Goal: Check status: Check status

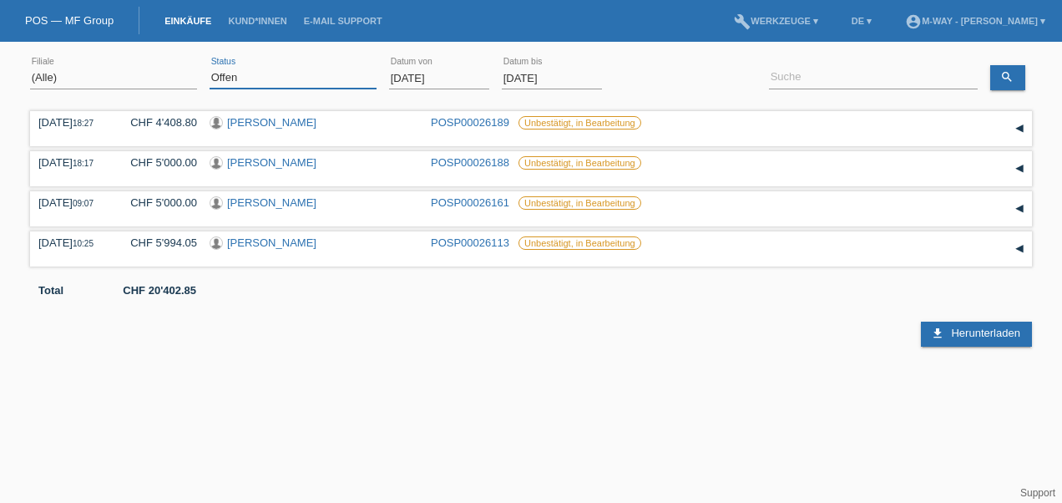
click at [280, 80] on select "(Alle) Neu Offen Zurückgewiesen Zurückgetreten / Storniert Abgeschlossen" at bounding box center [293, 78] width 167 height 20
select select "ALL"
click at [210, 68] on select "(Alle) Neu Offen Zurückgewiesen Zurückgetreten / Storniert Abgeschlossen" at bounding box center [293, 78] width 167 height 20
click at [419, 74] on input "01.08.2025" at bounding box center [439, 78] width 100 height 21
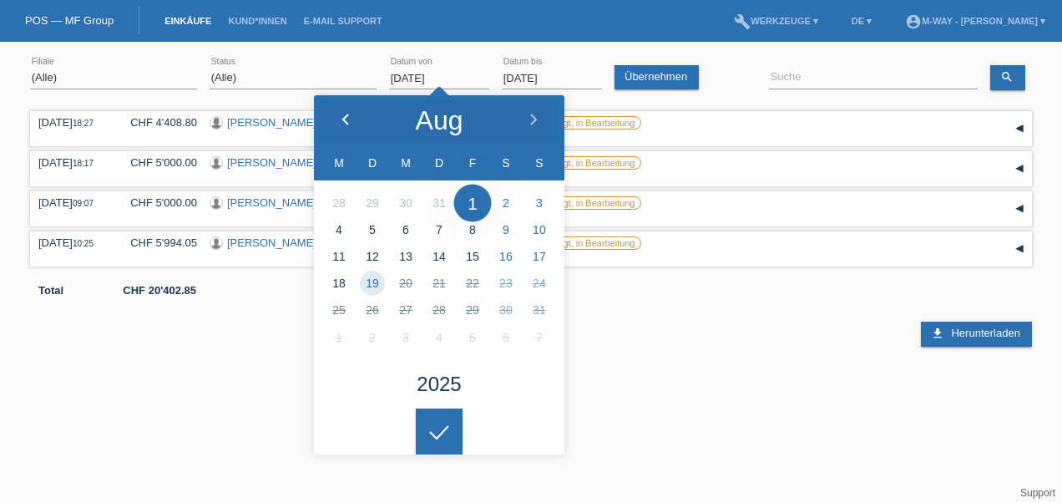
click at [348, 112] on div at bounding box center [345, 120] width 63 height 50
click at [349, 112] on div at bounding box center [345, 120] width 63 height 50
click at [351, 112] on div at bounding box center [345, 120] width 63 height 50
type input "01.04.2025"
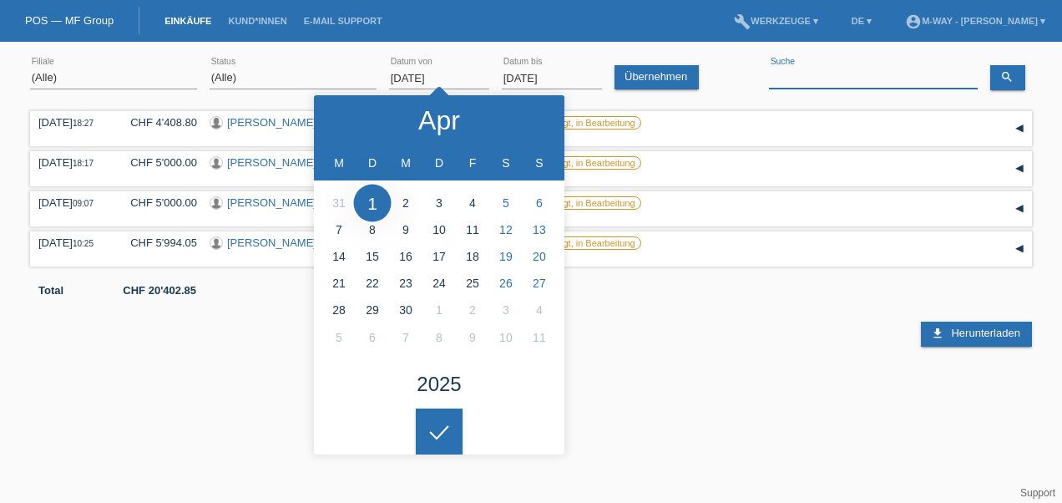
click at [815, 77] on input at bounding box center [873, 78] width 209 height 21
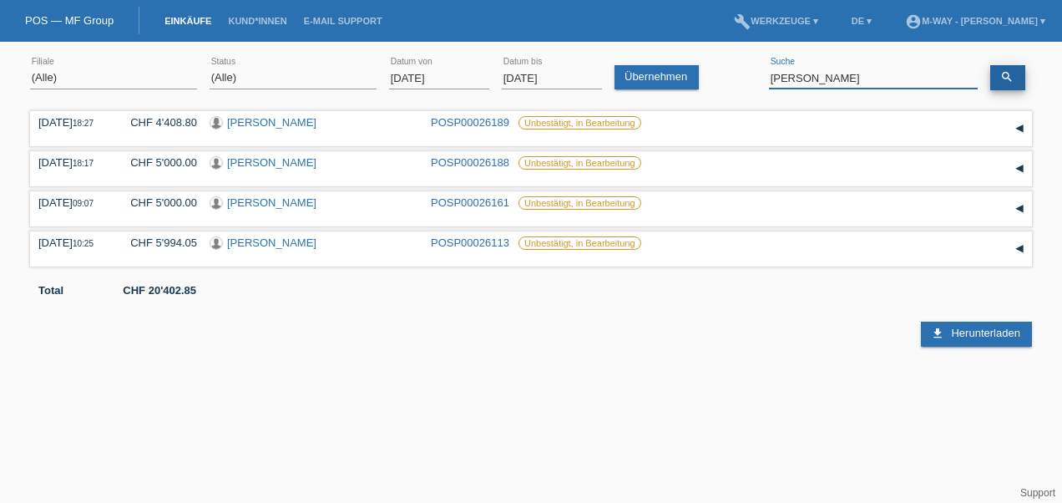
type input "rieder"
click at [1006, 75] on icon "search" at bounding box center [1006, 76] width 13 height 13
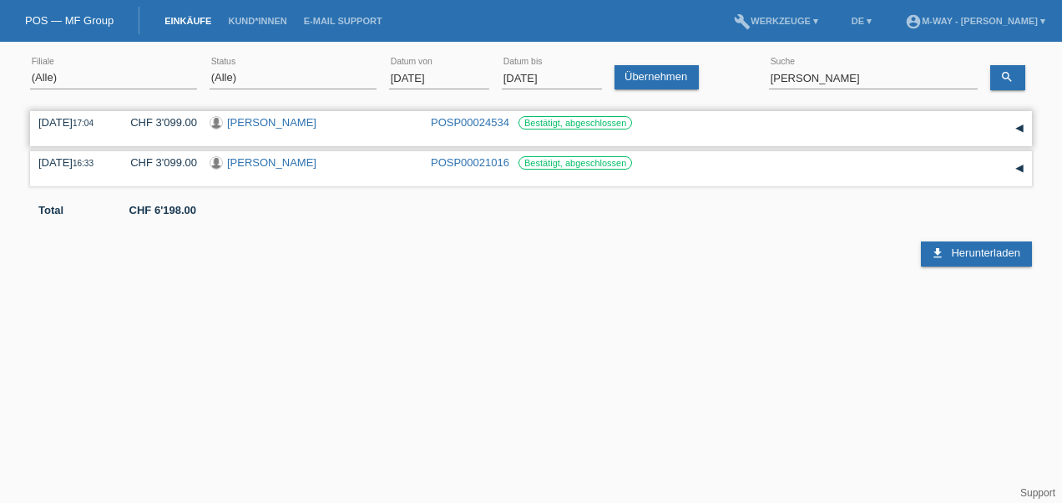
click at [270, 120] on link "[PERSON_NAME]" at bounding box center [271, 122] width 89 height 13
